Goal: Navigation & Orientation: Find specific page/section

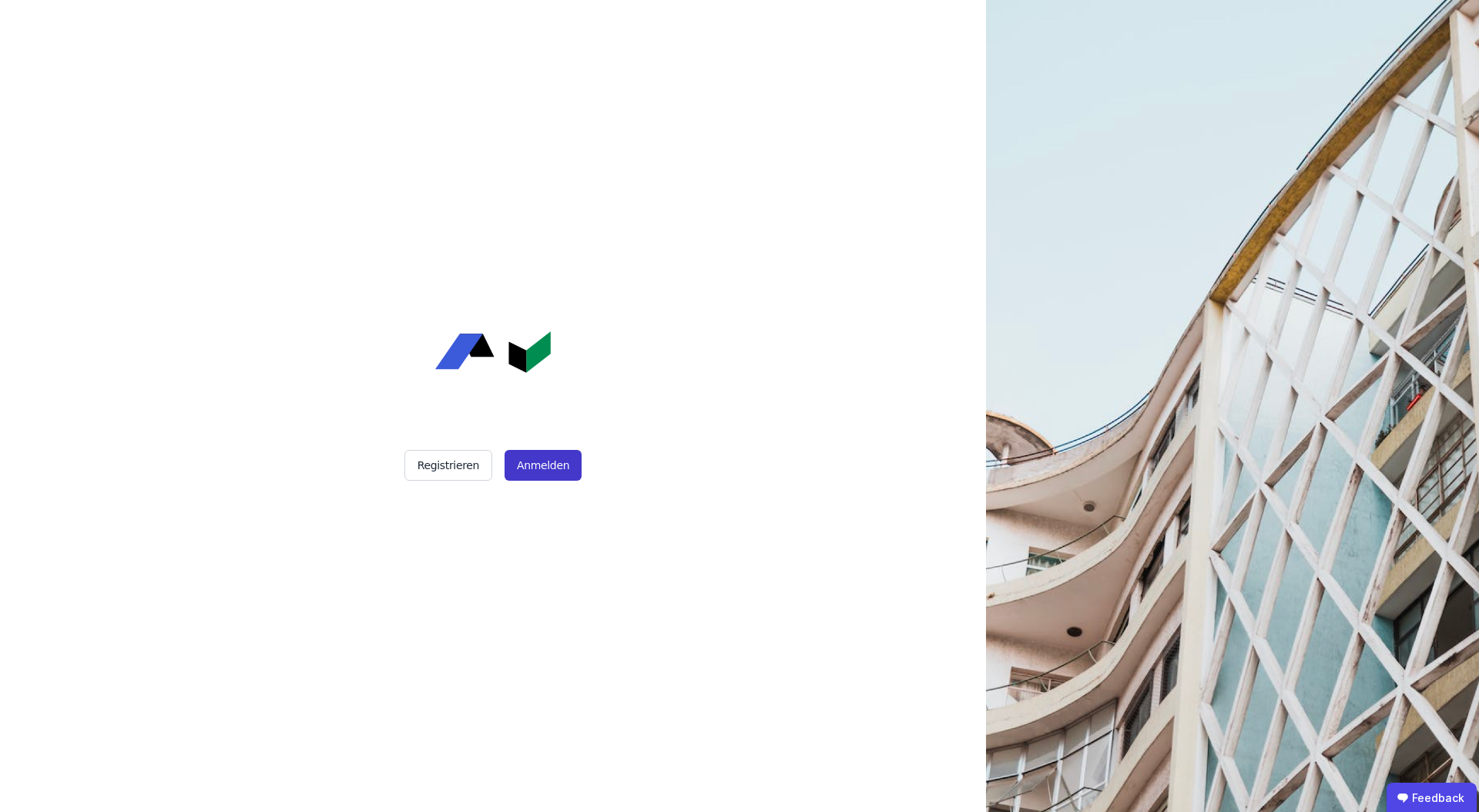
click at [534, 476] on button "Anmelden" at bounding box center [543, 466] width 77 height 31
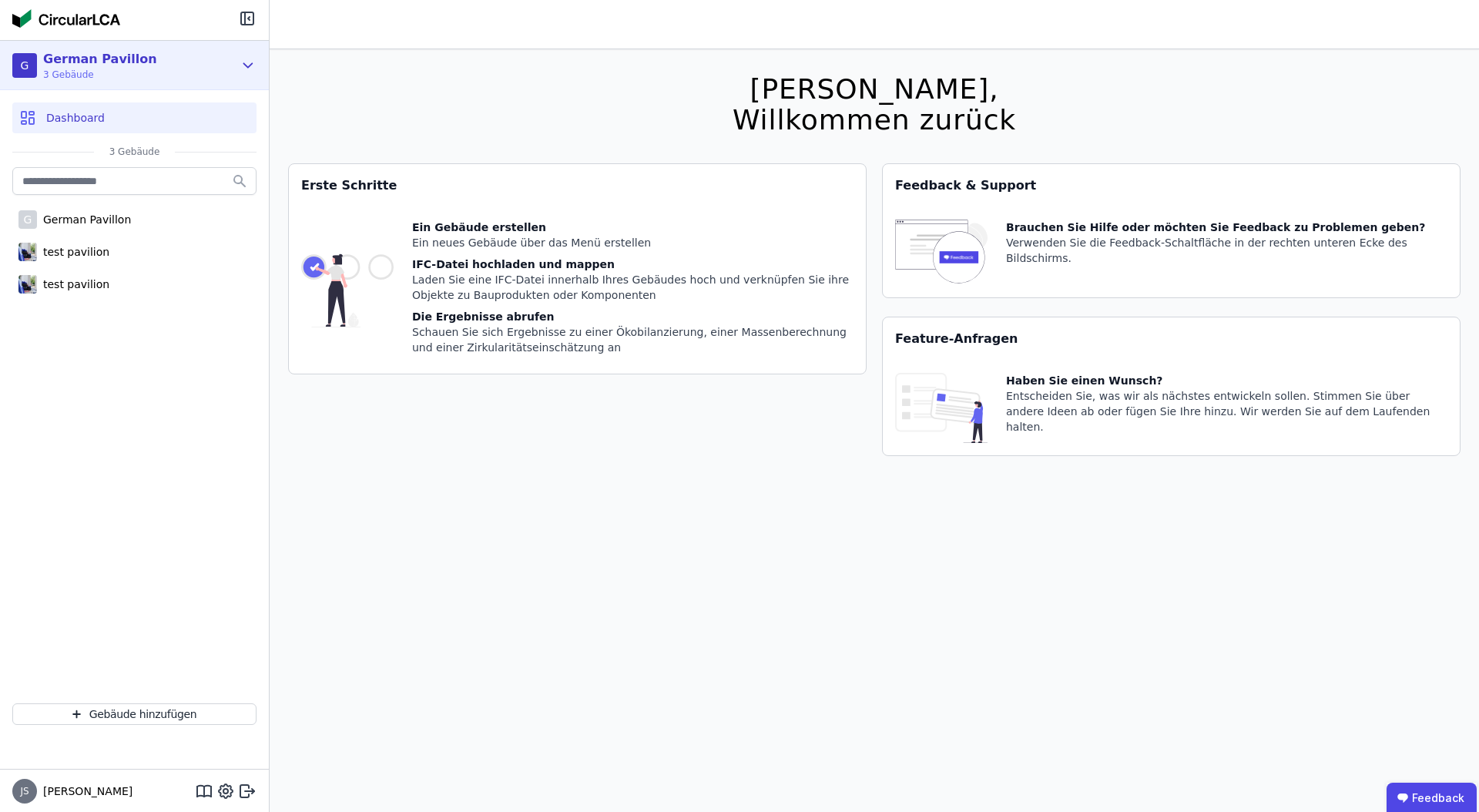
click at [164, 69] on div "G German Pavillon 3 Gebäude" at bounding box center [122, 66] width 221 height 31
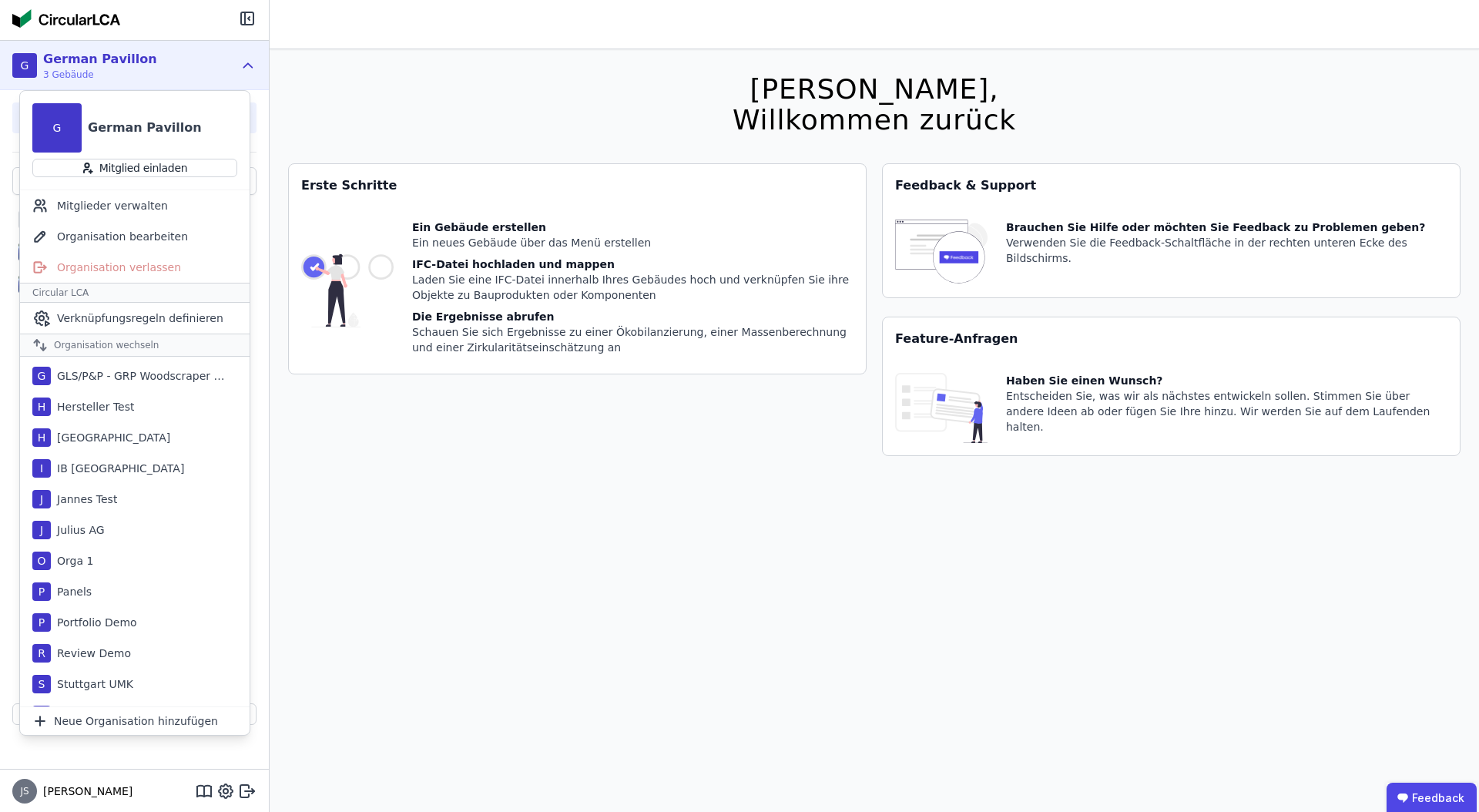
scroll to position [298, 0]
